Goal: Information Seeking & Learning: Understand process/instructions

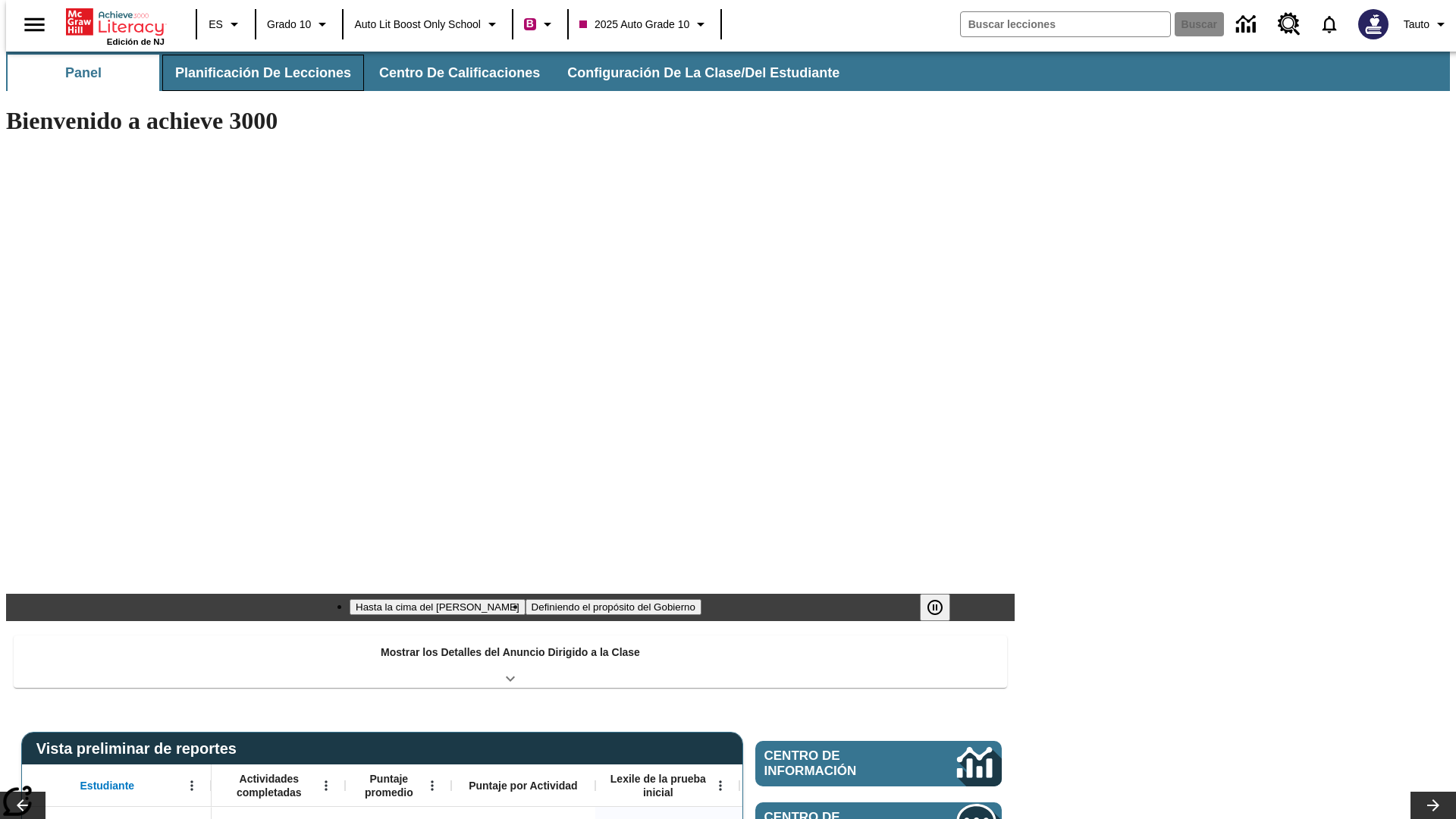
click at [254, 73] on span "Planificación de lecciones" at bounding box center [262, 74] width 176 height 18
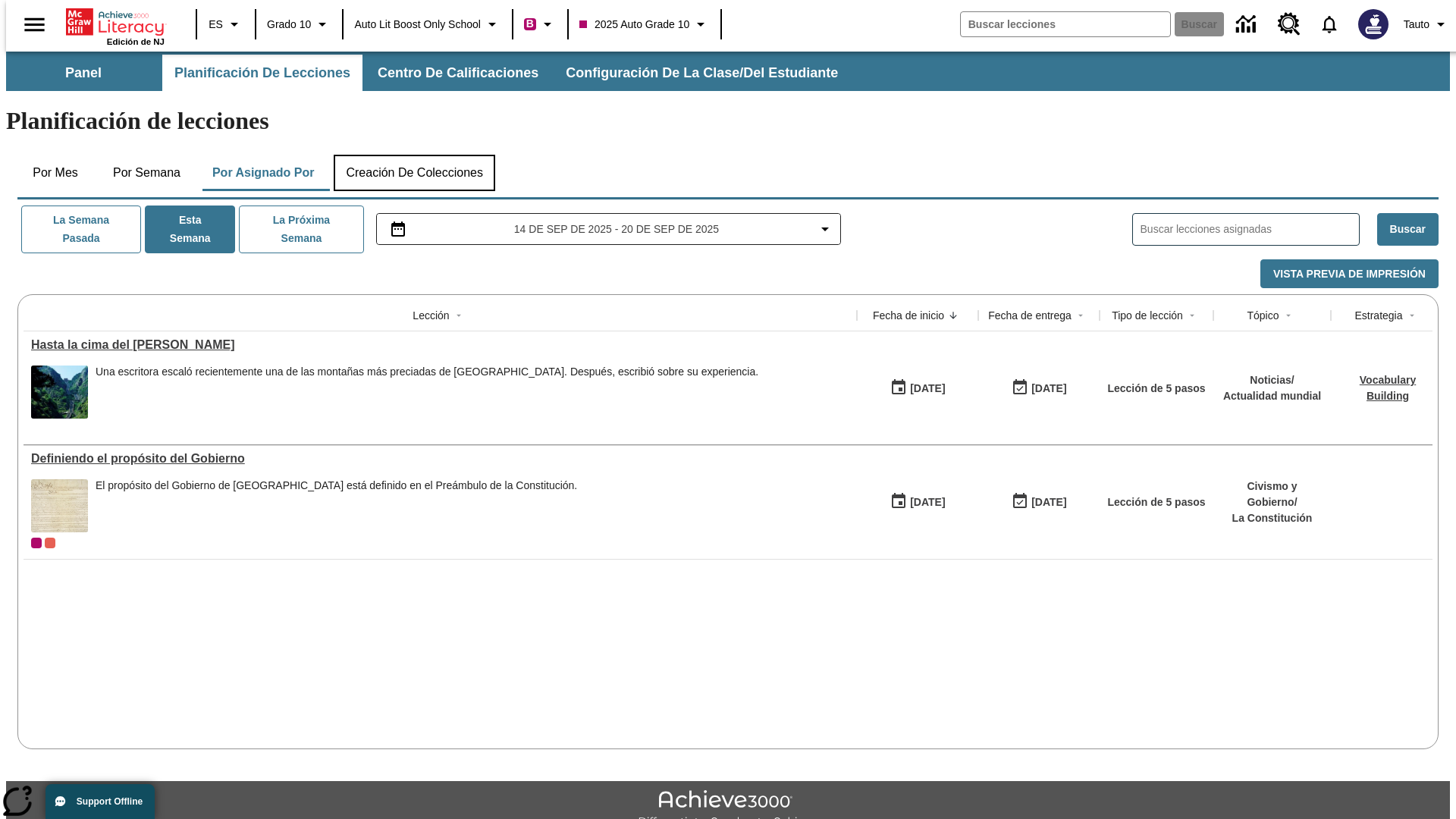
click at [414, 155] on button "Creación de colecciones" at bounding box center [414, 172] width 162 height 36
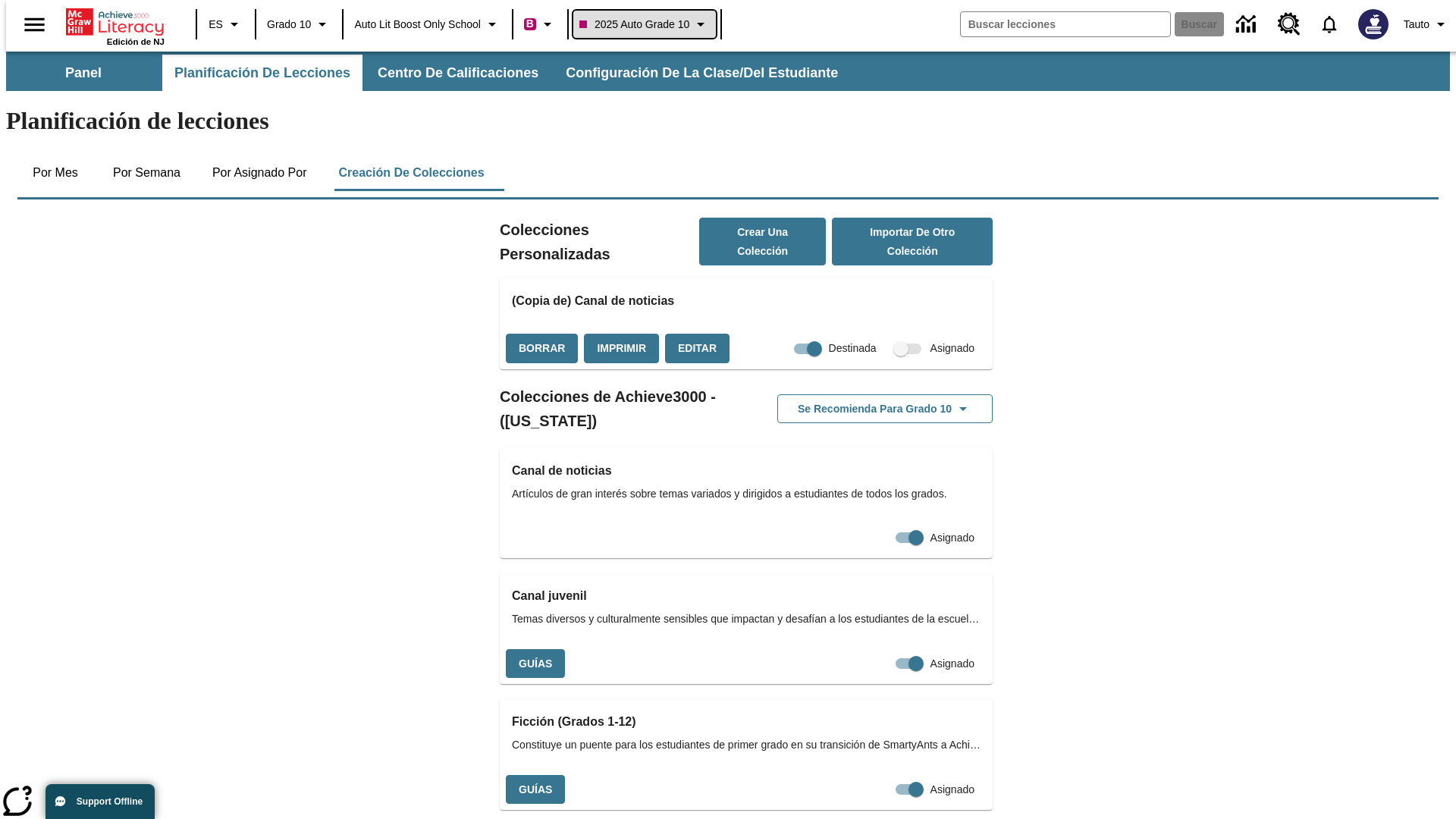
click at [649, 24] on span "2025 Auto Grade 10" at bounding box center [635, 25] width 110 height 16
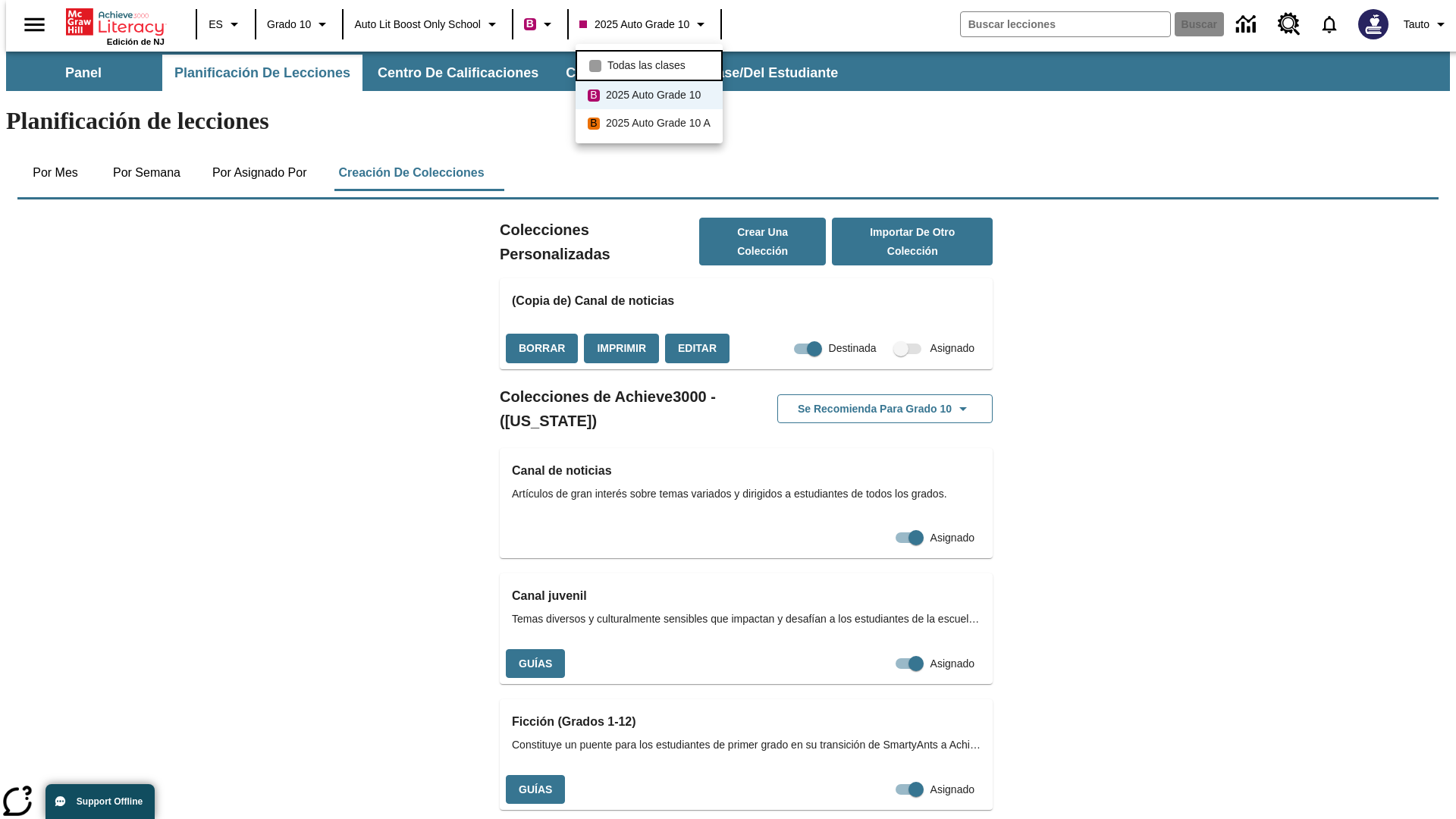
click at [652, 64] on span "Todas las clases" at bounding box center [646, 66] width 79 height 16
